Goal: Transaction & Acquisition: Purchase product/service

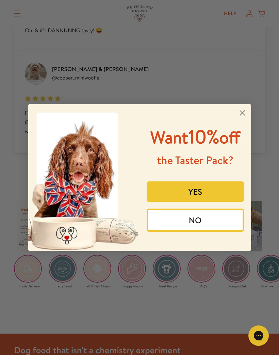
scroll to position [1137, 0]
click at [213, 202] on button "YES" at bounding box center [195, 192] width 97 height 20
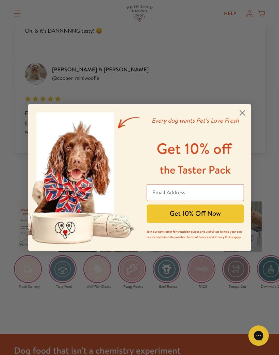
click at [208, 189] on input "Email Address" at bounding box center [195, 192] width 97 height 17
type input "sylvia_king@live.com"
click at [229, 217] on button "Get 10% Off Now" at bounding box center [195, 214] width 97 height 18
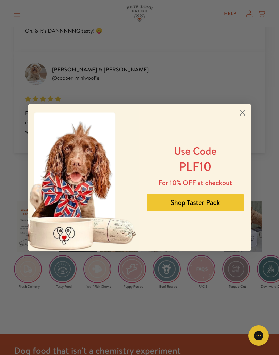
click at [231, 203] on button "Shop Taster Pack" at bounding box center [195, 202] width 97 height 17
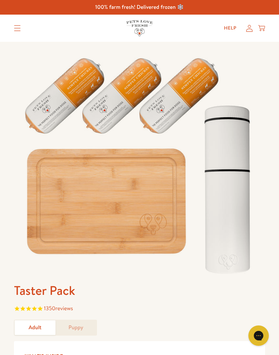
click at [44, 324] on link "Adult" at bounding box center [35, 328] width 41 height 15
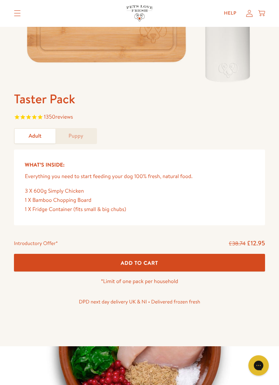
scroll to position [192, 0]
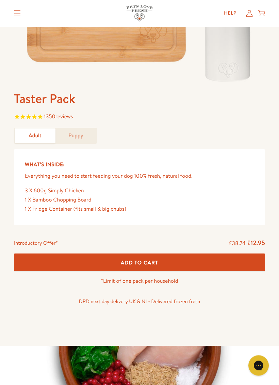
click at [239, 260] on button "Add To Cart" at bounding box center [139, 263] width 251 height 18
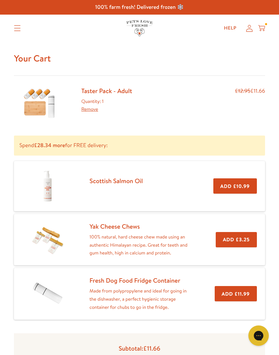
click at [192, 339] on div "Subtotal: £11.66 Checkout" at bounding box center [139, 359] width 251 height 51
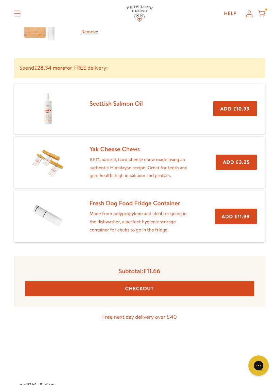
scroll to position [81, 0]
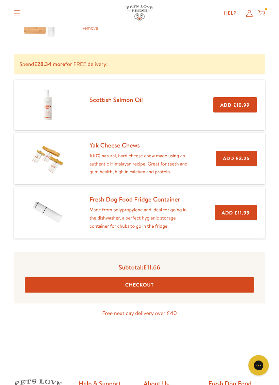
click at [199, 281] on button "Checkout" at bounding box center [139, 285] width 229 height 15
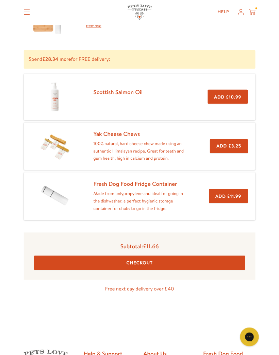
scroll to position [81, 0]
